Goal: Transaction & Acquisition: Book appointment/travel/reservation

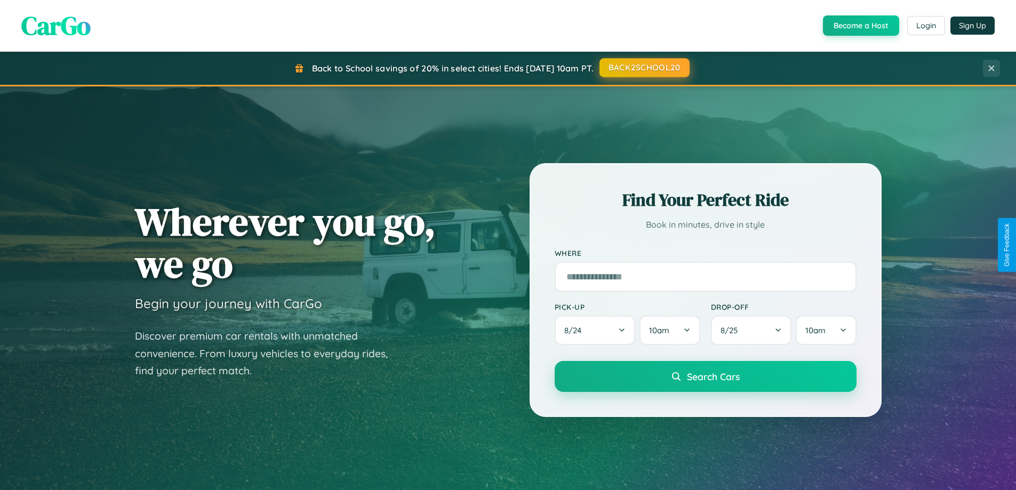
click at [644, 68] on button "BACK2SCHOOL20" at bounding box center [645, 67] width 90 height 19
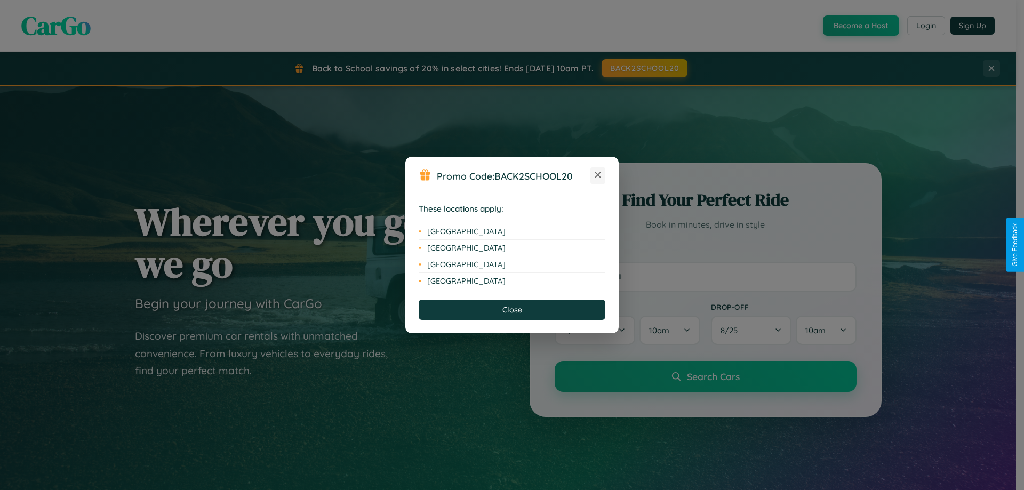
click at [598, 175] on icon at bounding box center [598, 175] width 6 height 6
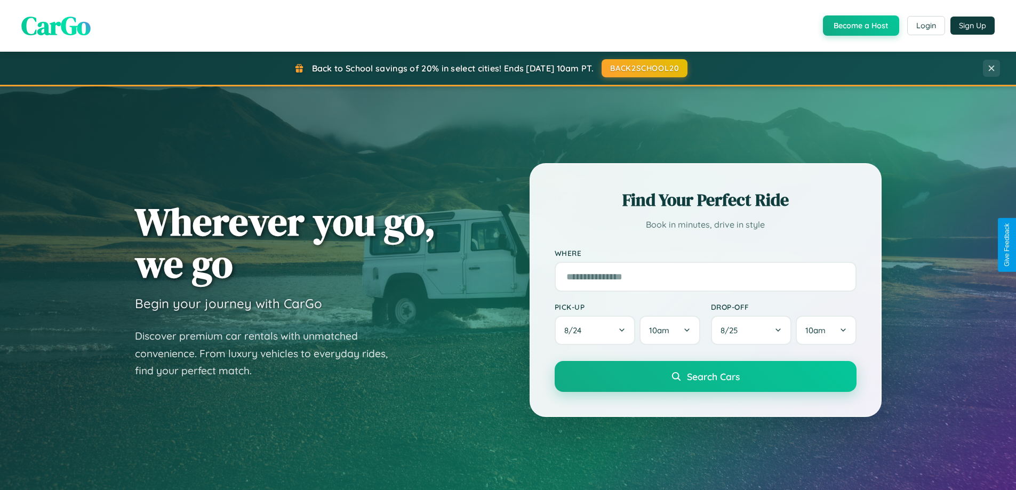
scroll to position [1714, 0]
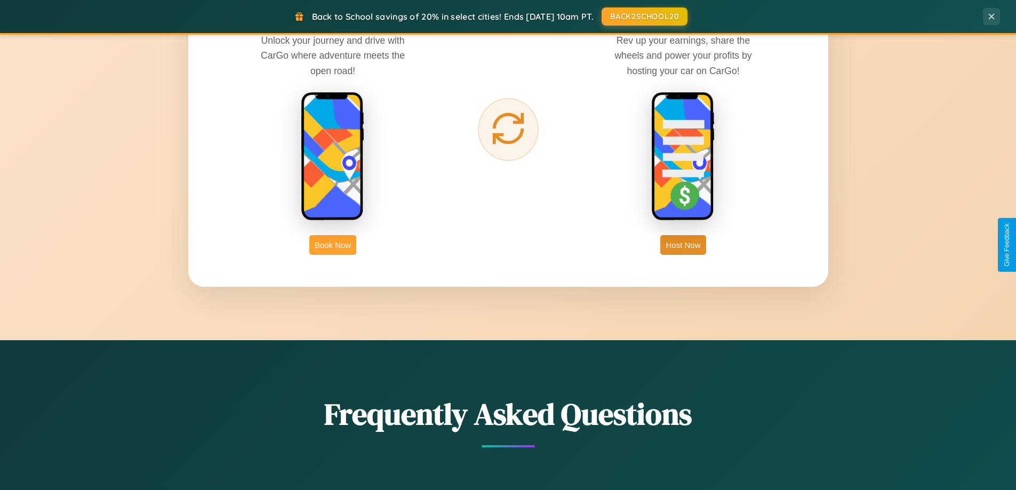
click at [333, 245] on button "Book Now" at bounding box center [332, 245] width 47 height 20
